Goal: Task Accomplishment & Management: Use online tool/utility

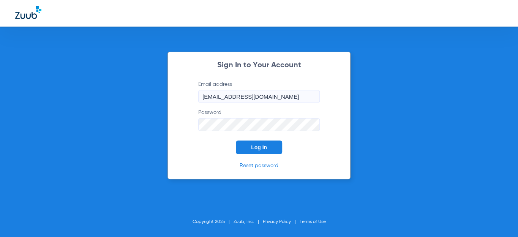
click at [260, 142] on button "Log In" at bounding box center [259, 147] width 46 height 14
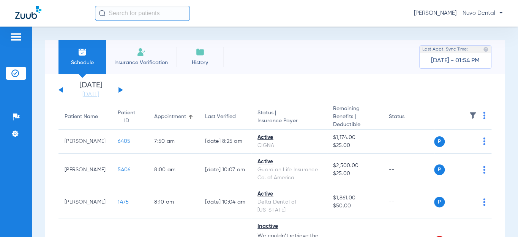
click at [120, 90] on button at bounding box center [120, 90] width 5 height 6
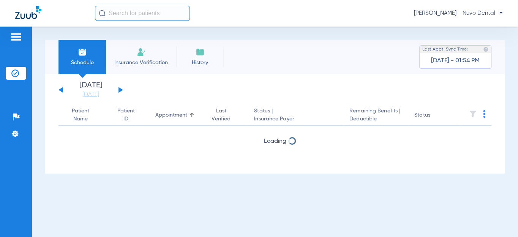
click at [120, 89] on button at bounding box center [120, 90] width 5 height 6
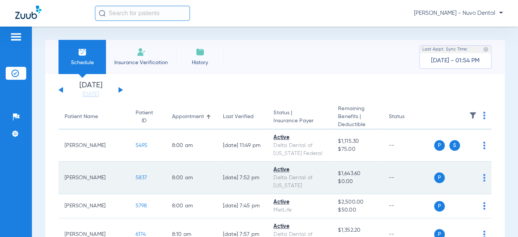
click at [135, 175] on span "5837" at bounding box center [141, 177] width 12 height 5
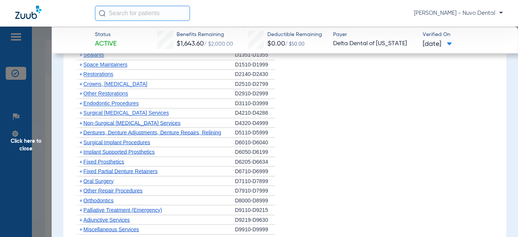
scroll to position [483, 0]
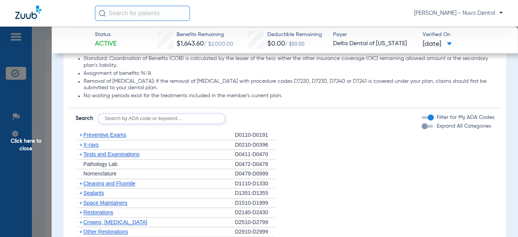
click at [151, 124] on input "text" at bounding box center [161, 118] width 127 height 11
type input "d2740, d2950, d8090, d9944"
click button "Search" at bounding box center [253, 118] width 30 height 11
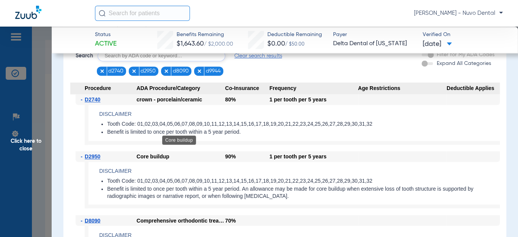
scroll to position [580, 0]
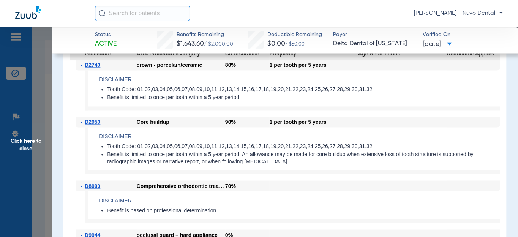
click at [335, 201] on app-benefits-detail "Disclaimer Benefit is based on professional determination" at bounding box center [292, 207] width 415 height 32
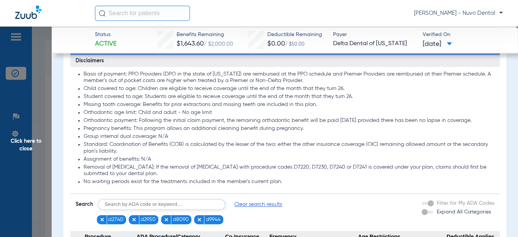
scroll to position [373, 0]
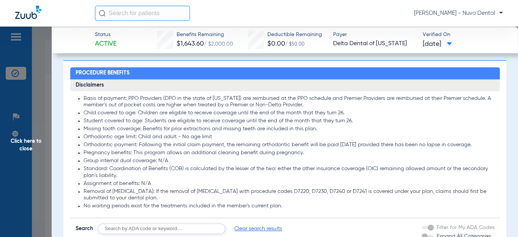
click at [22, 145] on span "Click here to close" at bounding box center [26, 145] width 52 height 237
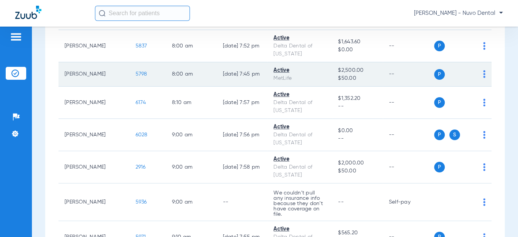
scroll to position [172, 0]
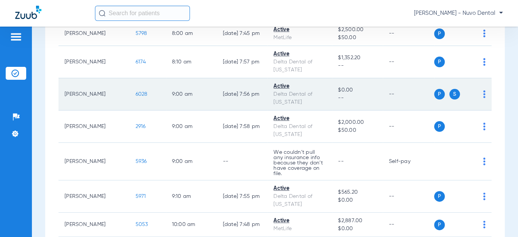
click at [135, 94] on span "6028" at bounding box center [141, 93] width 12 height 5
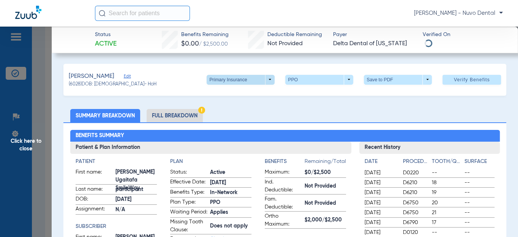
click at [244, 81] on span at bounding box center [240, 80] width 18 height 18
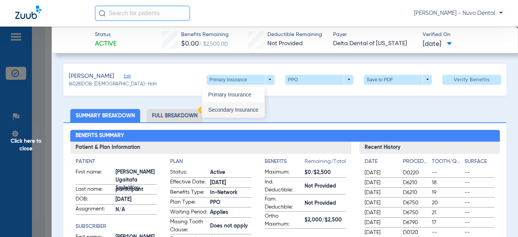
click at [230, 107] on span "Secondary Insurance" at bounding box center [233, 109] width 50 height 5
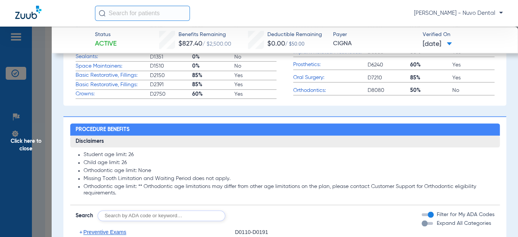
scroll to position [448, 0]
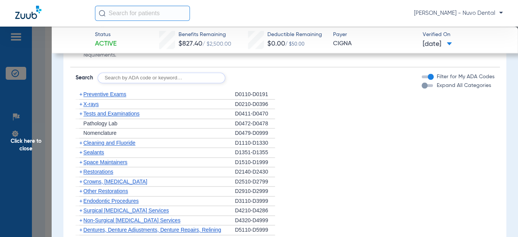
click at [190, 83] on input "text" at bounding box center [161, 77] width 127 height 11
type input "D0120, D4910, D1208, D8090, D9944"
click button "Search" at bounding box center [253, 77] width 30 height 11
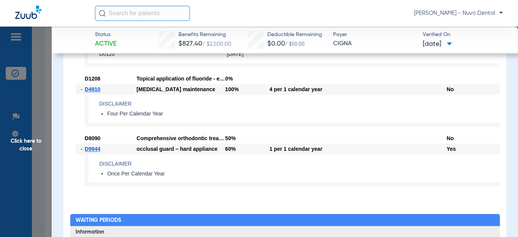
scroll to position [586, 0]
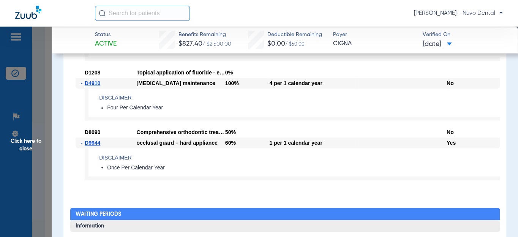
click at [27, 154] on span "Click here to close" at bounding box center [26, 145] width 52 height 237
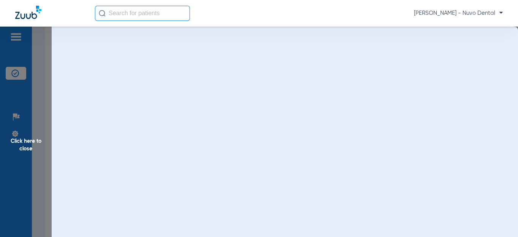
scroll to position [0, 0]
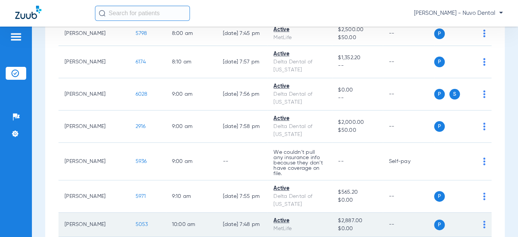
click at [135, 222] on span "5053" at bounding box center [141, 224] width 13 height 5
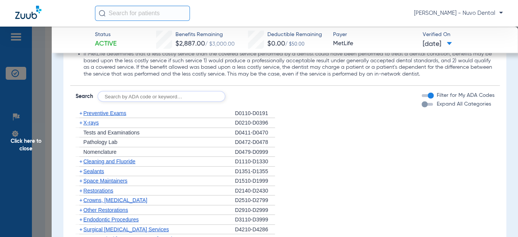
scroll to position [828, 0]
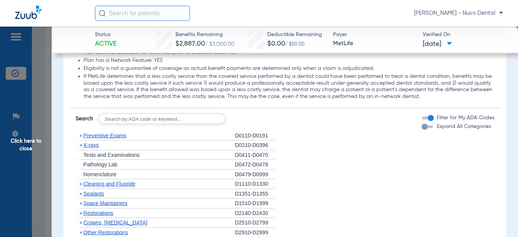
click at [145, 113] on input "text" at bounding box center [161, 118] width 127 height 11
type input "d2393, 2392, d8090, d9944"
click button "Search" at bounding box center [253, 118] width 30 height 11
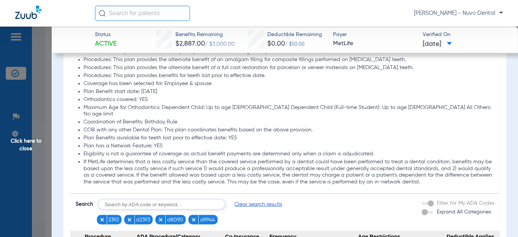
scroll to position [708, 0]
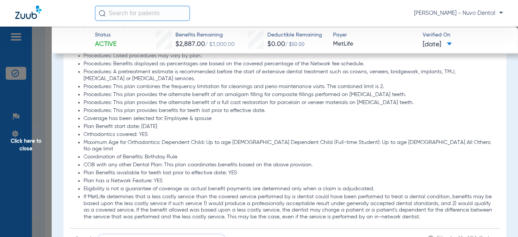
click at [263, 91] on li "Procedures: This plan provides the alternate benefit of an amalgam filling for …" at bounding box center [288, 94] width 411 height 7
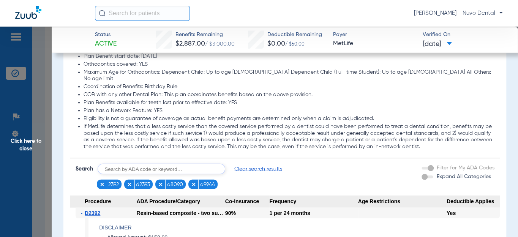
scroll to position [777, 0]
click at [235, 70] on li "Maximum Age for Orthodontics: Dependent Child: Up to age [DEMOGRAPHIC_DATA] Dep…" at bounding box center [288, 76] width 411 height 13
click at [159, 164] on input "text" at bounding box center [161, 169] width 127 height 11
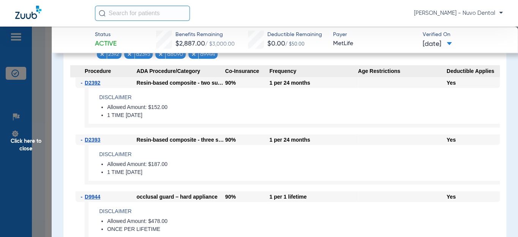
scroll to position [915, 0]
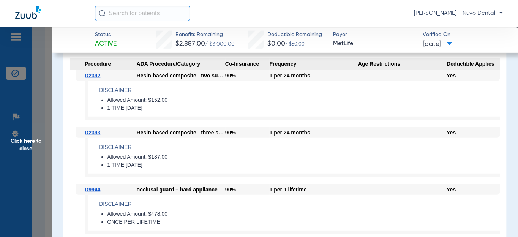
click at [28, 135] on span "Click here to close" at bounding box center [26, 145] width 52 height 237
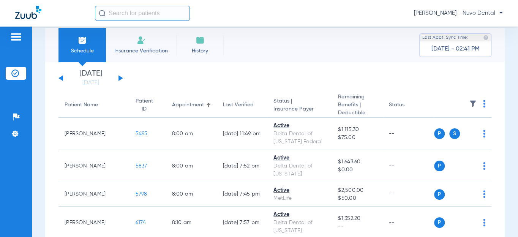
scroll to position [0, 0]
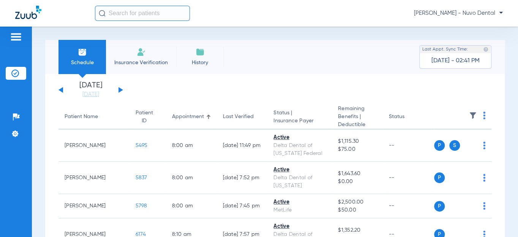
click at [86, 118] on div "Patient Name" at bounding box center [81, 117] width 33 height 8
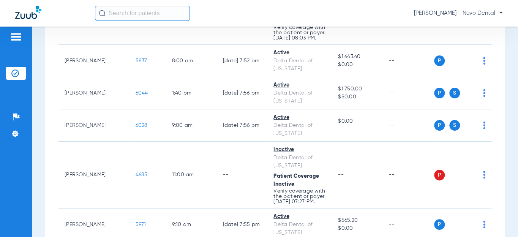
scroll to position [552, 0]
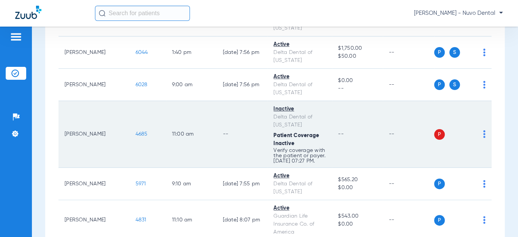
click at [135, 131] on span "4685" at bounding box center [141, 133] width 12 height 5
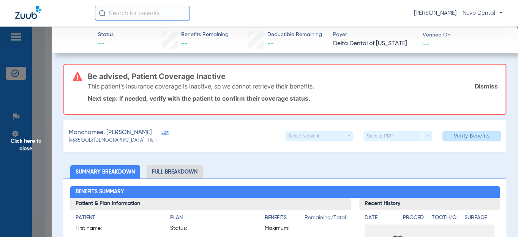
click at [28, 138] on span "Click here to close" at bounding box center [26, 145] width 52 height 237
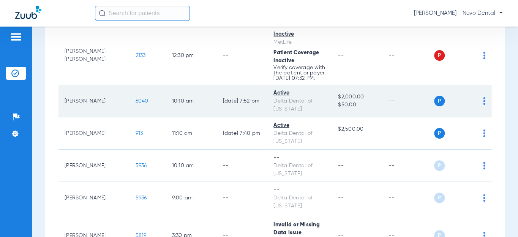
scroll to position [0, 0]
